Goal: Task Accomplishment & Management: Manage account settings

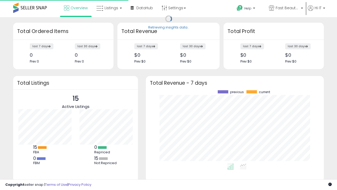
scroll to position [73, 168]
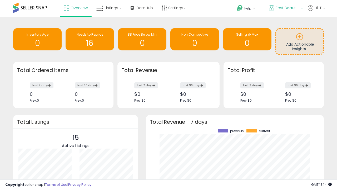
click at [286, 8] on span "Fast Beauty ([GEOGRAPHIC_DATA])" at bounding box center [288, 7] width 24 height 5
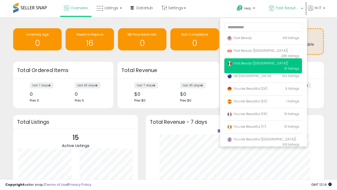
click at [263, 140] on span "You are Beautiful ([GEOGRAPHIC_DATA])" at bounding box center [261, 139] width 69 height 4
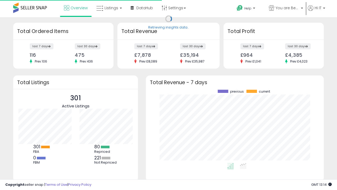
scroll to position [73, 168]
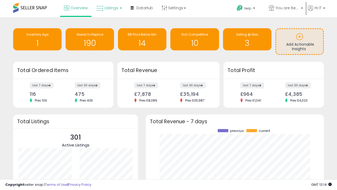
click at [109, 8] on span "Listings" at bounding box center [112, 7] width 14 height 5
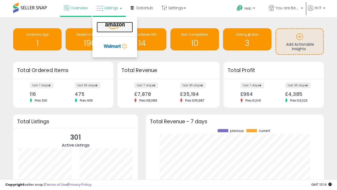
click at [114, 26] on icon at bounding box center [115, 26] width 23 height 7
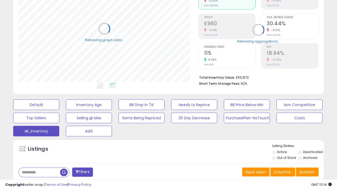
scroll to position [152, 0]
